Goal: Information Seeking & Learning: Get advice/opinions

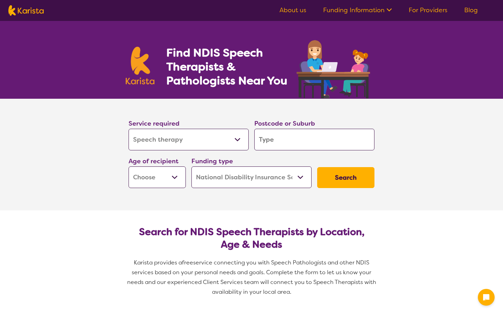
select select "Speech therapy"
select select "NDIS"
select select "Speech therapy"
select select "NDIS"
select select "Speech therapy"
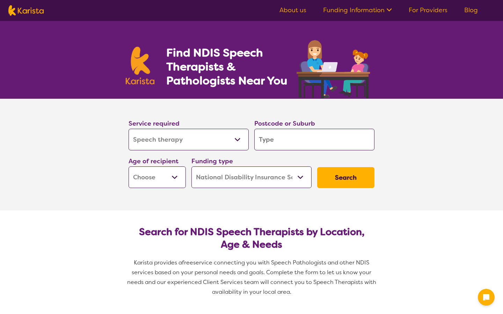
select select "NDIS"
select select "Speech therapy"
select select "NDIS"
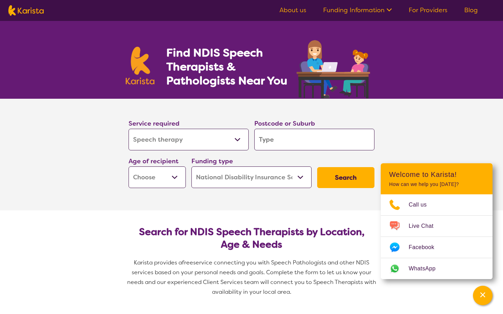
click at [309, 138] on input "search" at bounding box center [314, 140] width 120 height 22
type input "b"
type input "be"
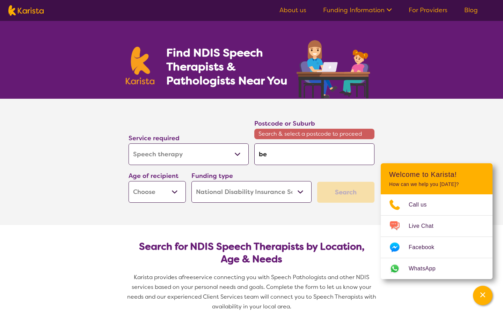
type input "bee"
type input "beec"
type input "beech"
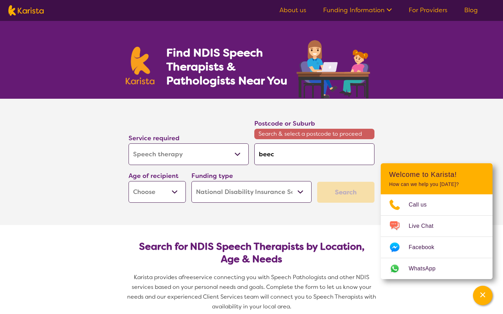
type input "beech"
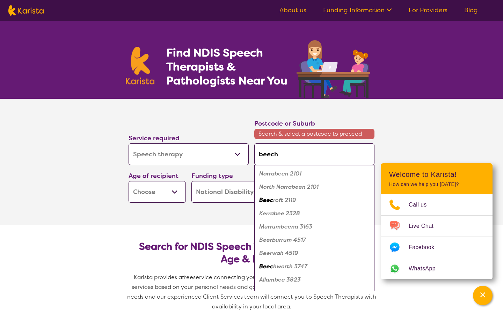
type input "beechb"
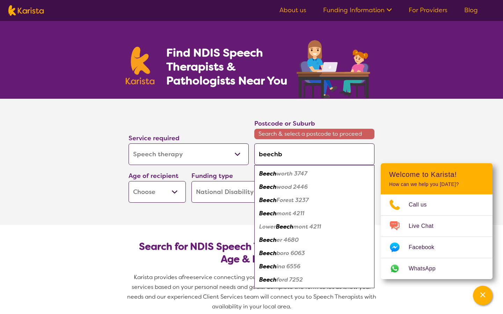
type input "beechbo"
type input "beechbor"
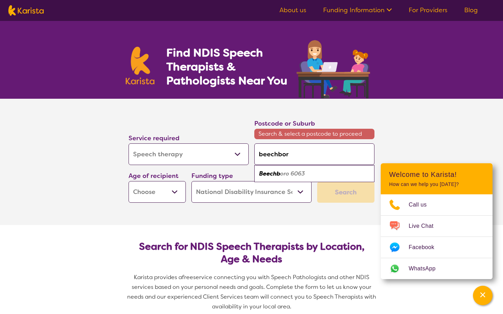
type input "beechboro"
click at [289, 178] on div "Beechboro 6063" at bounding box center [314, 173] width 113 height 13
type input "6063"
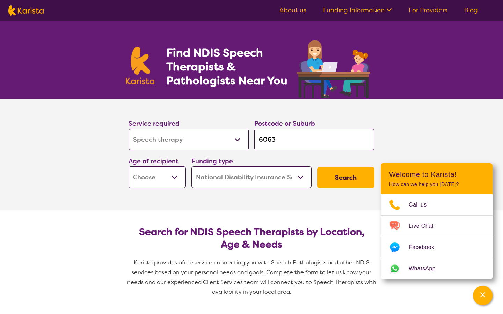
select select "AS"
click at [348, 178] on button "Search" at bounding box center [345, 177] width 57 height 21
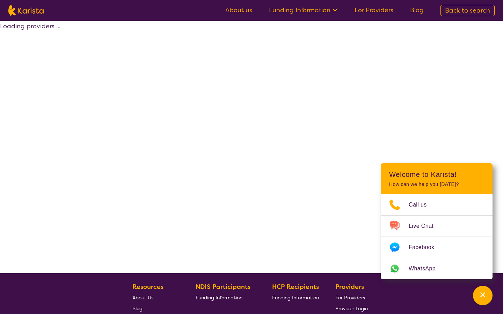
select select "by_score"
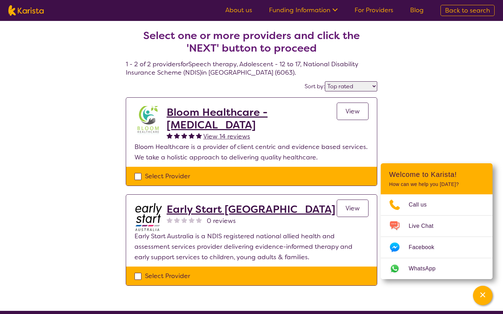
click at [202, 112] on h2 "Bloom Healthcare - [MEDICAL_DATA]" at bounding box center [252, 118] width 170 height 25
click at [197, 208] on h2 "Early Start Australia" at bounding box center [251, 209] width 169 height 13
